Goal: Task Accomplishment & Management: Use online tool/utility

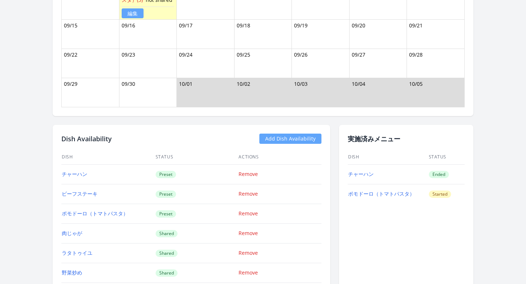
scroll to position [601, 0]
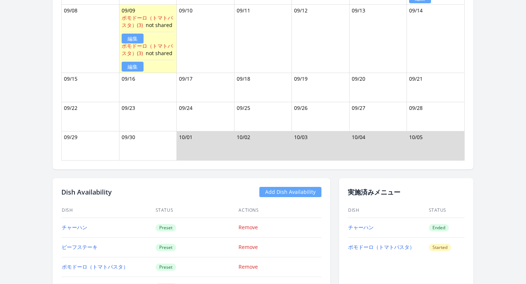
click at [268, 191] on link "Add Dish Availability" at bounding box center [290, 192] width 62 height 10
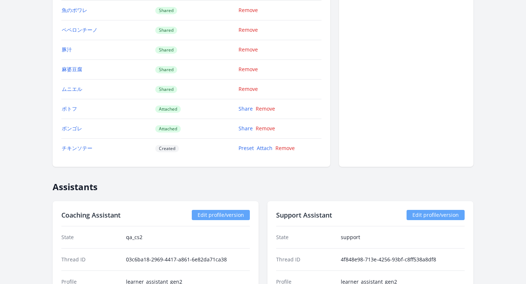
scroll to position [958, 0]
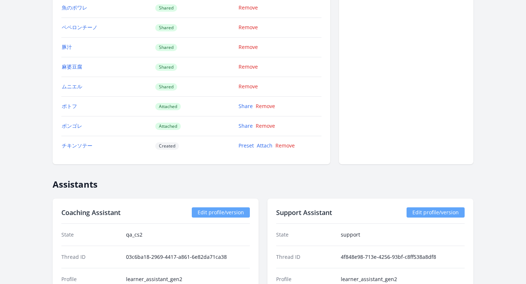
click at [262, 149] on td "Preset Attach Remove" at bounding box center [279, 146] width 83 height 20
click at [263, 147] on link "Attach" at bounding box center [265, 145] width 16 height 7
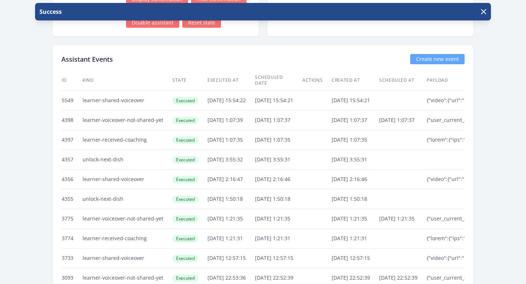
scroll to position [1551, 0]
